Goal: Use online tool/utility: Utilize a website feature to perform a specific function

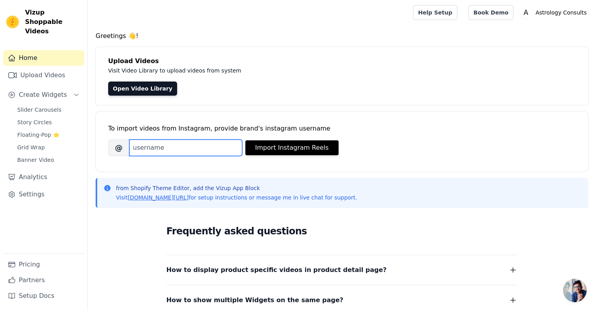
click at [194, 141] on input "Brand's Instagram Username" at bounding box center [185, 148] width 113 height 16
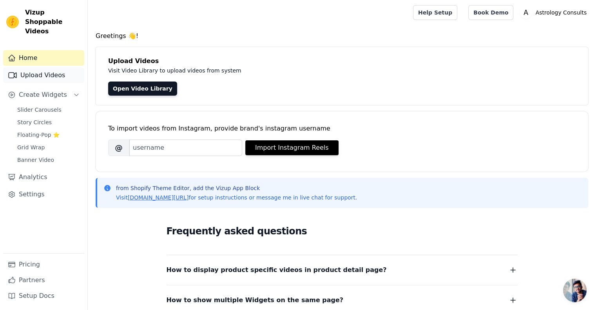
click at [62, 67] on link "Upload Videos" at bounding box center [43, 75] width 81 height 16
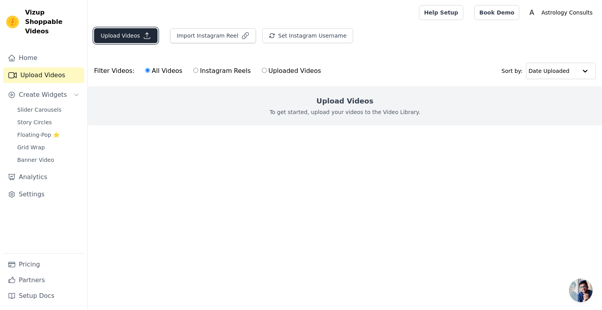
click at [115, 33] on button "Upload Videos" at bounding box center [125, 35] width 63 height 15
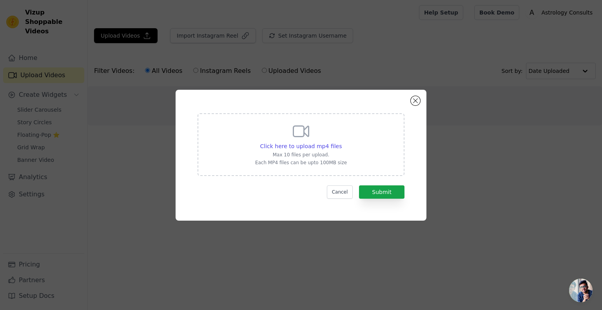
click at [317, 138] on div "Click here to upload mp4 files Max 10 files per upload. Each MP4 files can be u…" at bounding box center [301, 144] width 92 height 44
click at [341, 142] on input "Click here to upload mp4 files Max 10 files per upload. Each MP4 files can be u…" at bounding box center [341, 142] width 0 height 0
type input "C:\fakepath\SnapInsta.to_AQM6j-9Cwj4jPOEYyEbzVYv19F2033e0-xX8Xrcoyc_JhLMGoDfhfa…"
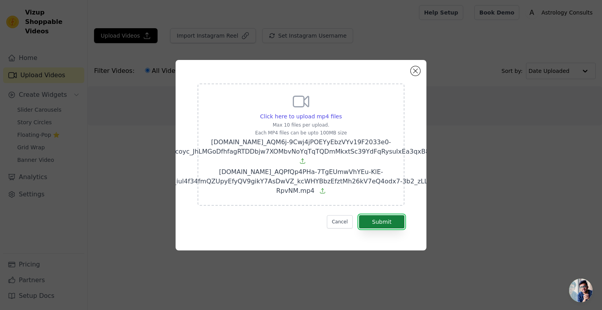
click at [381, 215] on button "Submit" at bounding box center [381, 221] width 45 height 13
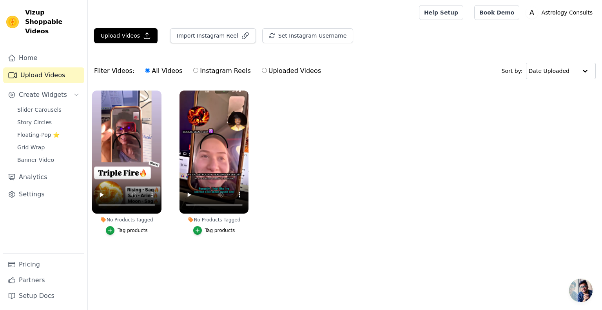
drag, startPoint x: 116, startPoint y: 225, endPoint x: 116, endPoint y: 233, distance: 7.8
click at [116, 225] on li "No Products Tagged Tag products" at bounding box center [126, 163] width 69 height 144
click at [116, 233] on button "Tag products" at bounding box center [127, 230] width 42 height 9
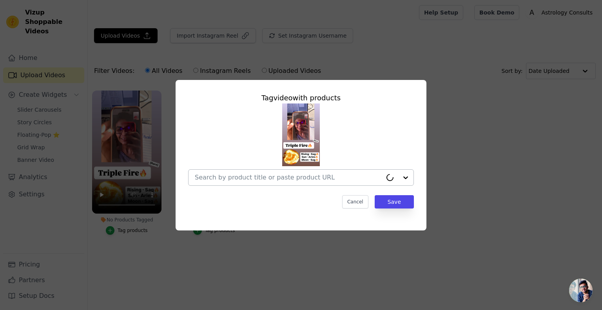
click at [273, 175] on input "No Products Tagged Tag video with products Cancel Save Tag products" at bounding box center [288, 177] width 187 height 7
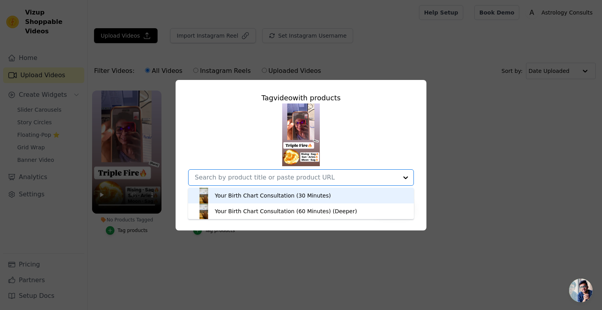
click at [283, 192] on div "Your Birth Chart Consultation (30 Minutes)" at bounding box center [273, 196] width 116 height 8
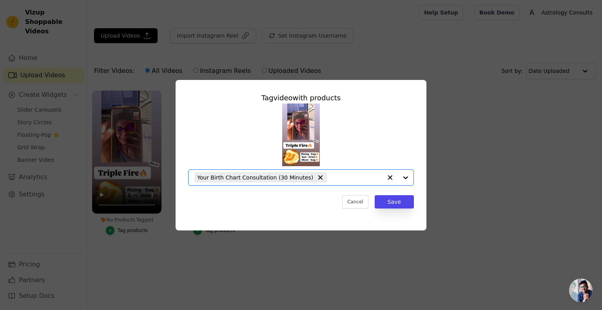
click at [336, 176] on input "No Products Tagged Tag video with products Option Your Birth Chart Consultation…" at bounding box center [356, 177] width 52 height 7
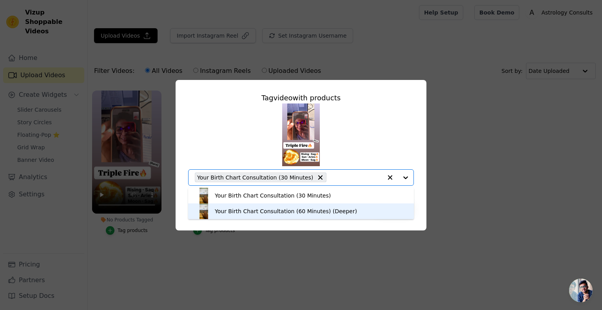
click at [328, 207] on div "Your Birth Chart Consultation (60 Minutes) (Deeper)" at bounding box center [301, 211] width 210 height 16
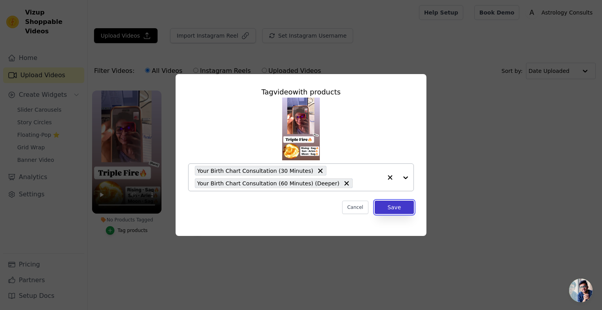
click at [403, 204] on button "Save" at bounding box center [394, 207] width 39 height 13
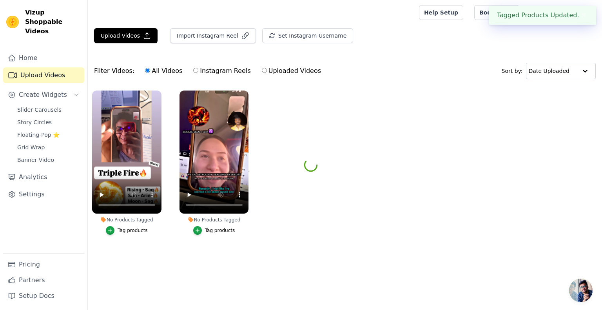
click at [383, 207] on ul "No Products Tagged Tag video with products Your Birth Chart Consultation (30 Mi…" at bounding box center [345, 170] width 514 height 169
click at [223, 227] on div "Tag products" at bounding box center [220, 230] width 30 height 6
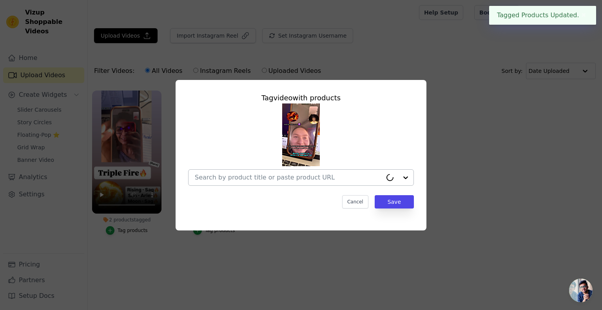
drag, startPoint x: 295, startPoint y: 188, endPoint x: 291, endPoint y: 181, distance: 7.2
click at [294, 187] on div "Tag video with products Cancel Save" at bounding box center [301, 150] width 238 height 129
click at [291, 181] on input "No Products Tagged Tag video with products Cancel Save Tag products" at bounding box center [288, 177] width 187 height 7
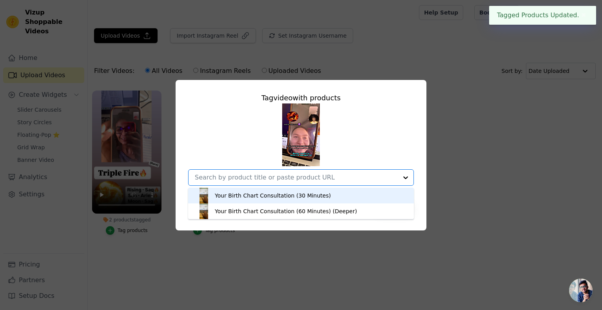
click at [277, 199] on div "Your Birth Chart Consultation (30 Minutes)" at bounding box center [273, 196] width 116 height 8
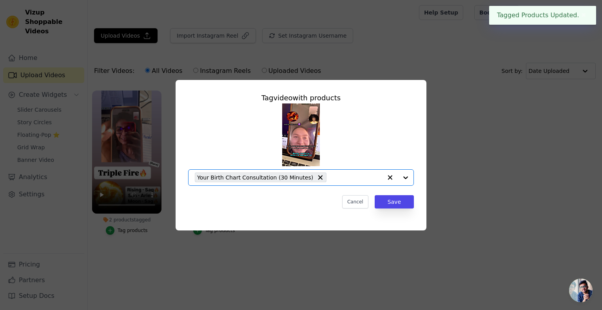
click at [341, 178] on input "No Products Tagged Tag video with products Option Your Birth Chart Consultation…" at bounding box center [356, 177] width 52 height 7
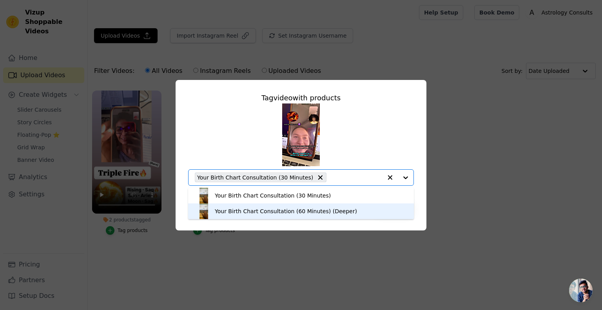
click at [319, 219] on div "Tag video with products Your Birth Chart Consultation (30 Minutes) Your Birth C…" at bounding box center [301, 155] width 251 height 151
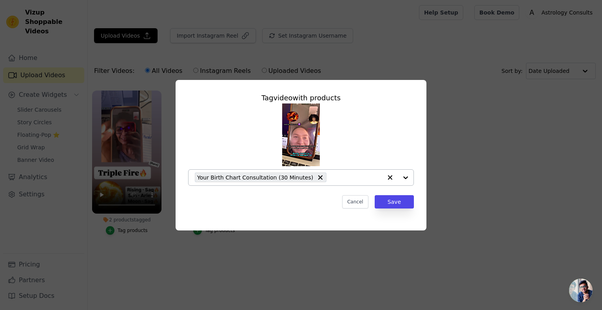
click at [330, 181] on input "No Products Tagged Tag video with products Your Birth Chart Consultation (30 Mi…" at bounding box center [356, 177] width 52 height 7
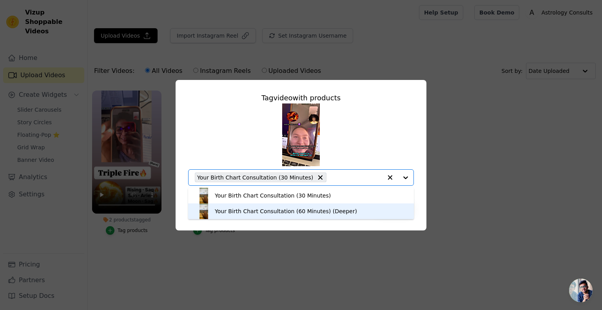
click at [326, 207] on div "Your Birth Chart Consultation (60 Minutes) (Deeper)" at bounding box center [286, 211] width 142 height 8
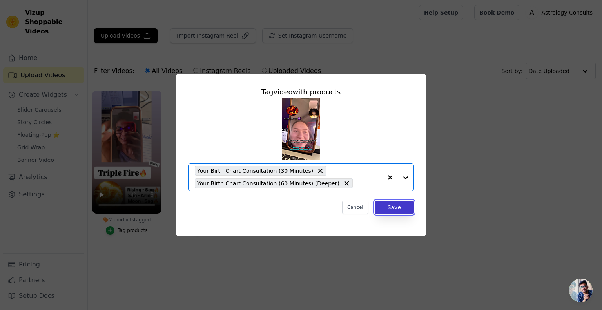
click at [380, 202] on button "Save" at bounding box center [394, 207] width 39 height 13
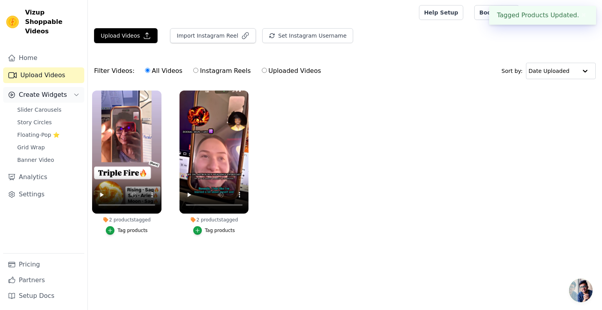
click at [46, 90] on span "Create Widgets" at bounding box center [43, 94] width 48 height 9
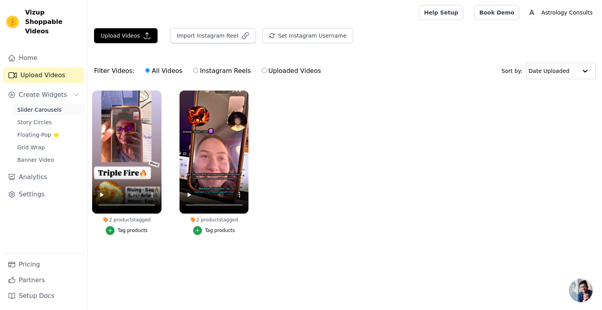
click at [51, 106] on span "Slider Carousels" at bounding box center [39, 110] width 44 height 8
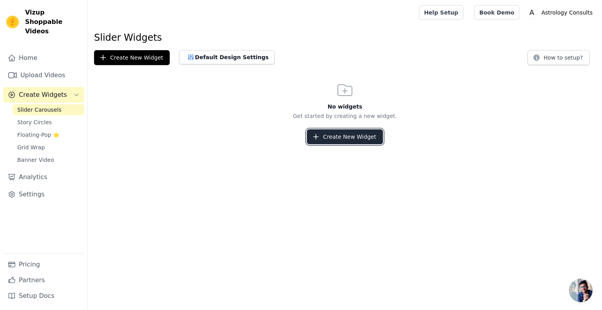
click at [341, 142] on button "Create New Widget" at bounding box center [345, 136] width 76 height 15
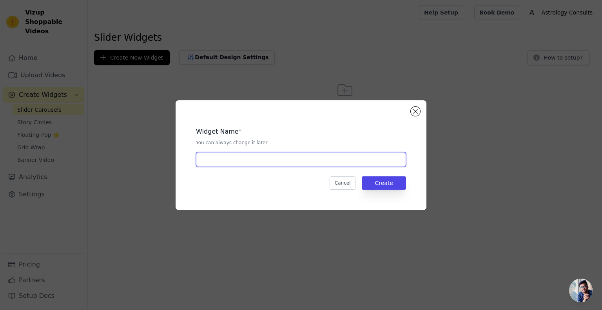
click at [325, 160] on input "text" at bounding box center [301, 159] width 210 height 15
type input "HOME"
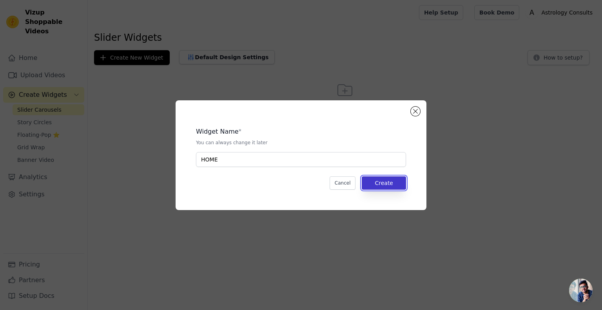
click at [368, 181] on button "Create" at bounding box center [384, 182] width 44 height 13
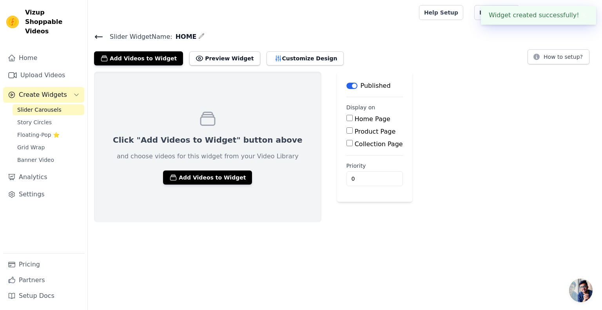
click at [355, 120] on label "Home Page" at bounding box center [373, 118] width 36 height 7
click at [346, 120] on input "Home Page" at bounding box center [349, 118] width 6 height 6
checkbox input "true"
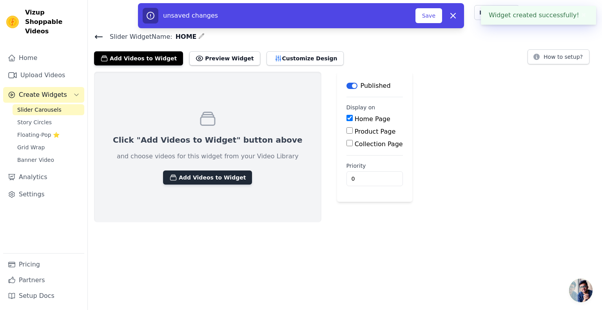
click at [215, 173] on button "Add Videos to Widget" at bounding box center [207, 177] width 89 height 14
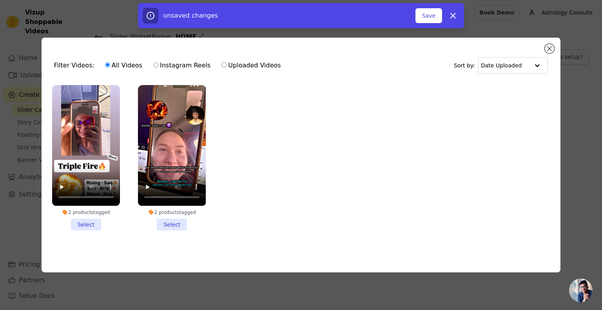
click at [132, 150] on ul "2 products tagged Select 2 products tagged Select" at bounding box center [301, 164] width 507 height 166
click at [169, 220] on li "2 products tagged Select" at bounding box center [172, 157] width 68 height 145
click at [0, 0] on input "2 products tagged Select" at bounding box center [0, 0] width 0 height 0
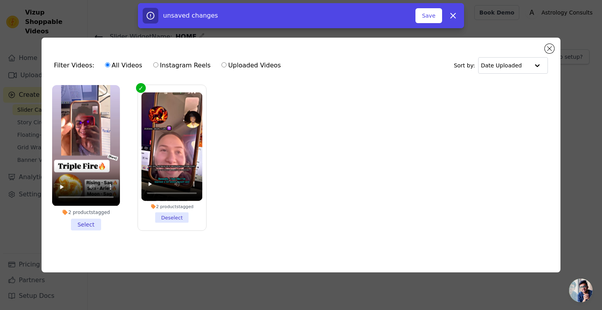
click at [93, 224] on li "2 products tagged Select" at bounding box center [86, 157] width 68 height 145
click at [0, 0] on input "2 products tagged Select" at bounding box center [0, 0] width 0 height 0
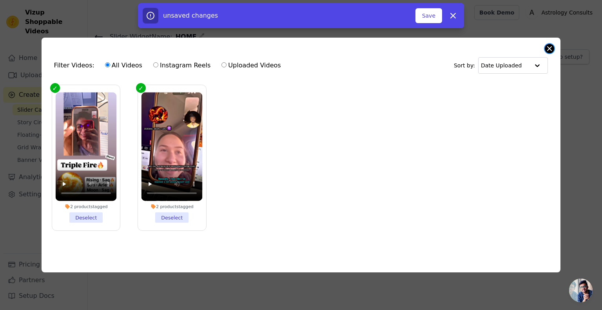
click at [549, 46] on button "Close modal" at bounding box center [549, 48] width 9 height 9
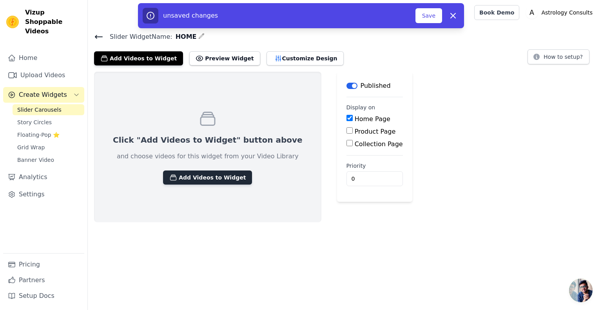
click at [193, 176] on button "Add Videos to Widget" at bounding box center [207, 177] width 89 height 14
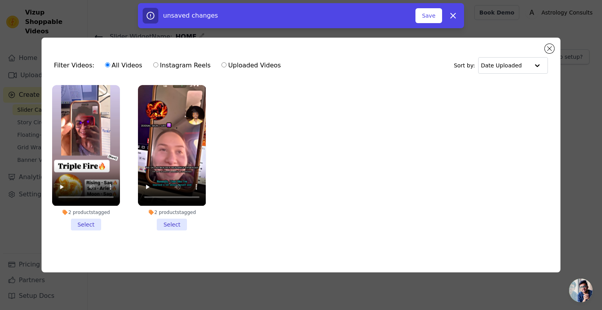
click at [176, 220] on li "2 products tagged Select" at bounding box center [172, 157] width 68 height 145
click at [0, 0] on input "2 products tagged Select" at bounding box center [0, 0] width 0 height 0
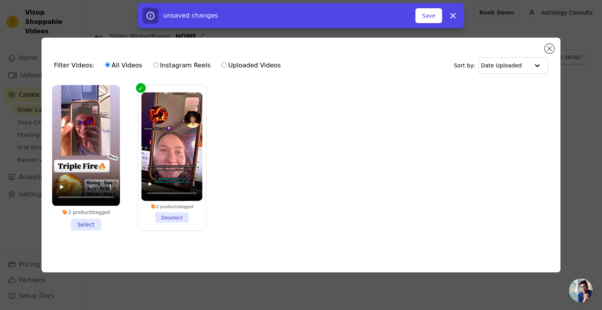
click at [94, 224] on li "2 products tagged Select" at bounding box center [86, 157] width 68 height 145
click at [0, 0] on input "2 products tagged Select" at bounding box center [0, 0] width 0 height 0
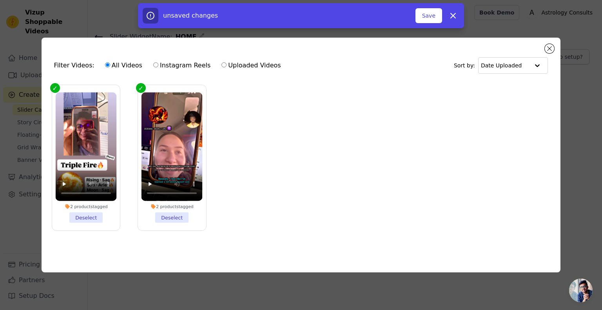
click at [425, 8] on div "Save" at bounding box center [428, 15] width 27 height 15
click at [427, 15] on button "Save" at bounding box center [428, 15] width 27 height 15
click at [418, 17] on button "Add To Widget" at bounding box center [416, 15] width 53 height 15
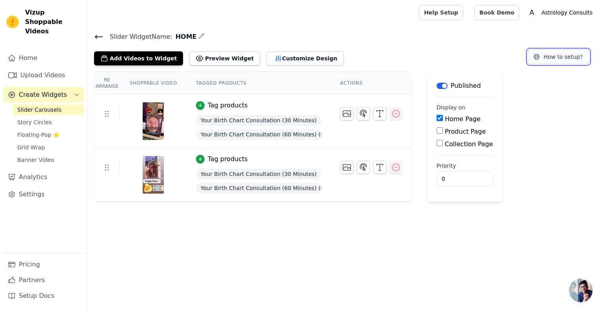
click at [566, 56] on button "How to setup?" at bounding box center [559, 56] width 62 height 15
